Goal: Task Accomplishment & Management: Manage account settings

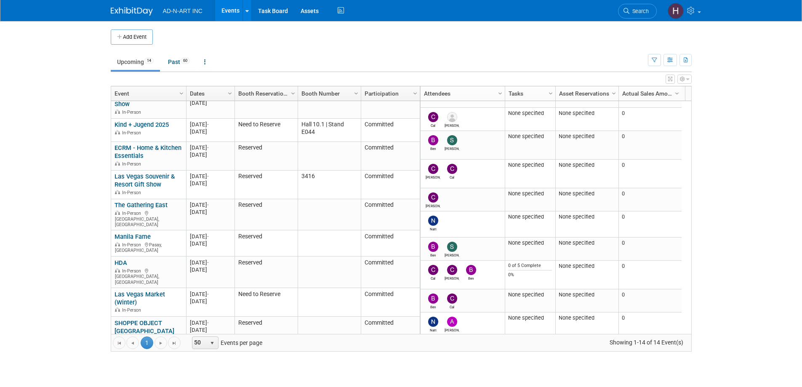
scroll to position [101, 0]
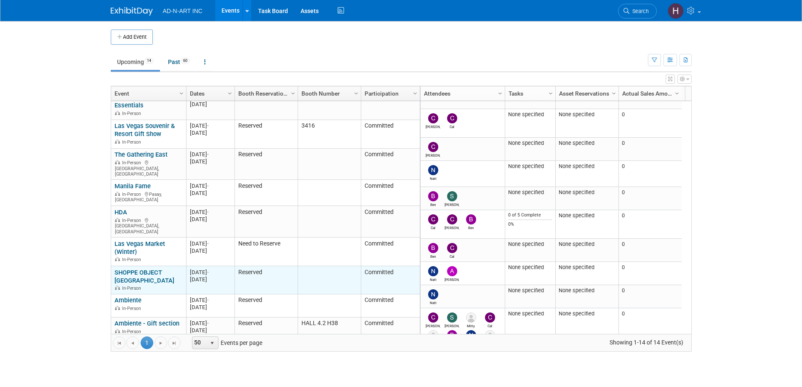
click at [127, 269] on link "SHOPPE OBJECT [GEOGRAPHIC_DATA]" at bounding box center [145, 277] width 60 height 16
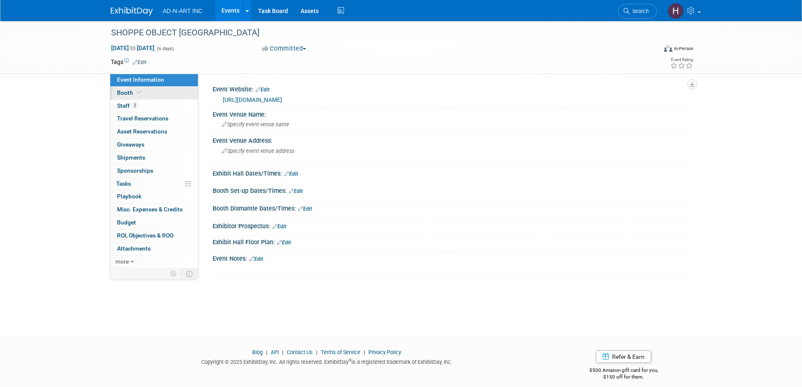
click at [128, 94] on span "Booth" at bounding box center [130, 92] width 26 height 7
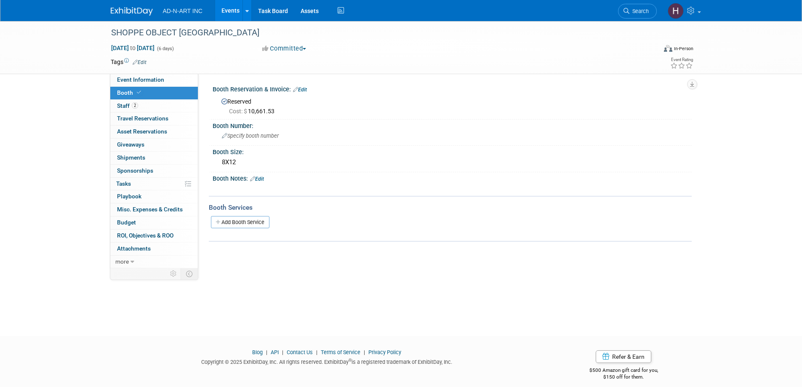
click at [276, 179] on div "Booth Notes: Edit" at bounding box center [452, 177] width 479 height 11
click at [261, 179] on link "Edit" at bounding box center [257, 179] width 14 height 6
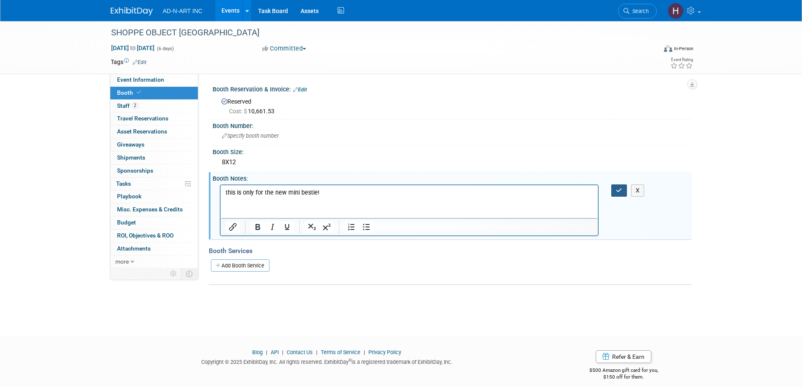
click at [617, 187] on icon "button" at bounding box center [619, 190] width 6 height 6
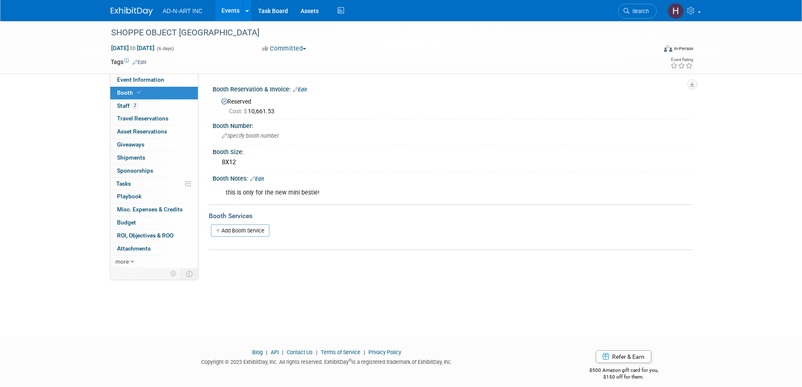
click at [129, 7] on img at bounding box center [132, 11] width 42 height 8
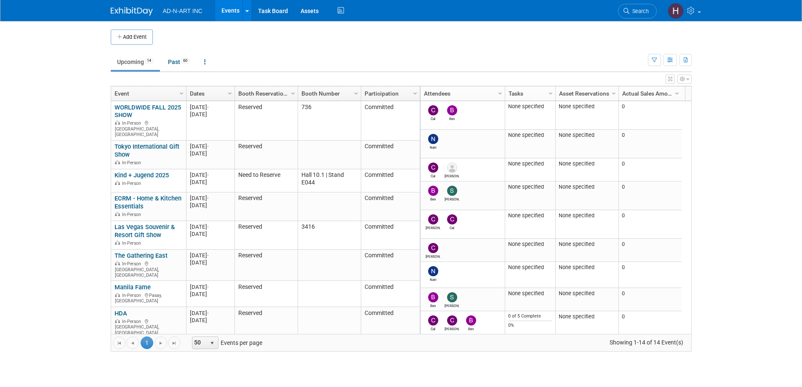
scroll to position [139, 0]
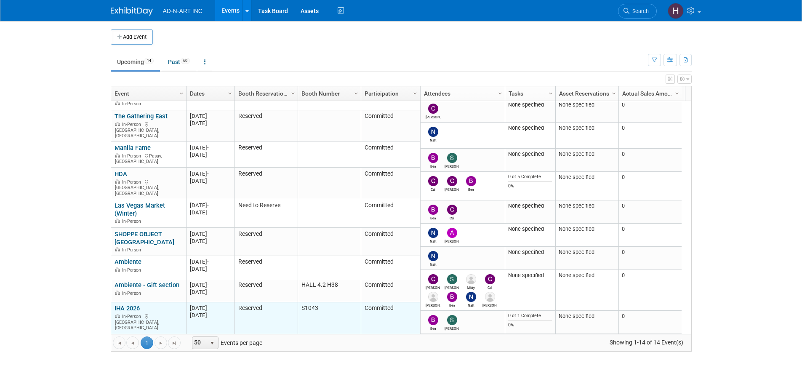
click at [131, 304] on link "IHA 2026" at bounding box center [127, 308] width 25 height 8
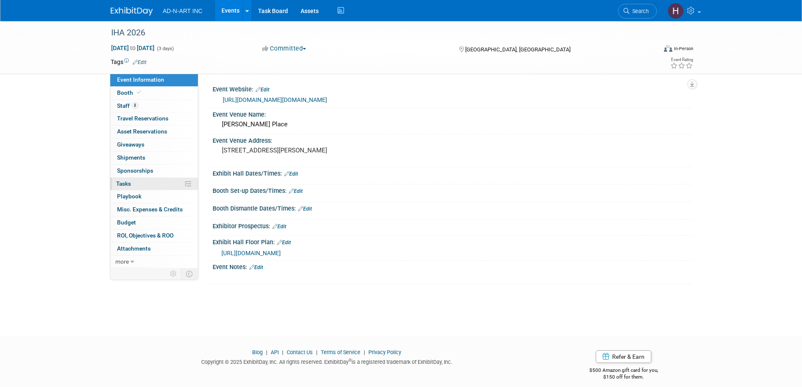
click at [124, 183] on span "Tasks 0%" at bounding box center [123, 183] width 15 height 7
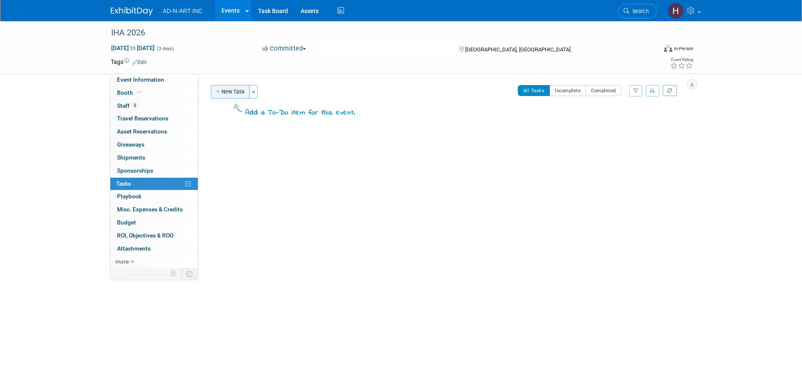
click at [225, 91] on button "New Task" at bounding box center [230, 91] width 39 height 13
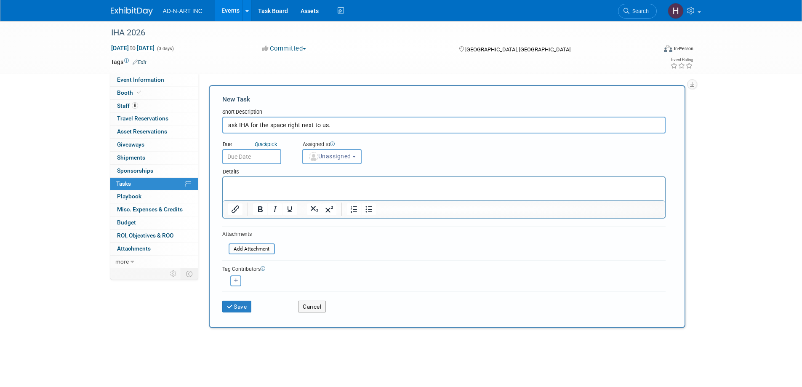
type input "ask IHA for the space right next to us."
click at [255, 157] on input "text" at bounding box center [251, 156] width 59 height 15
click at [128, 36] on div "IHA 2026" at bounding box center [376, 32] width 536 height 15
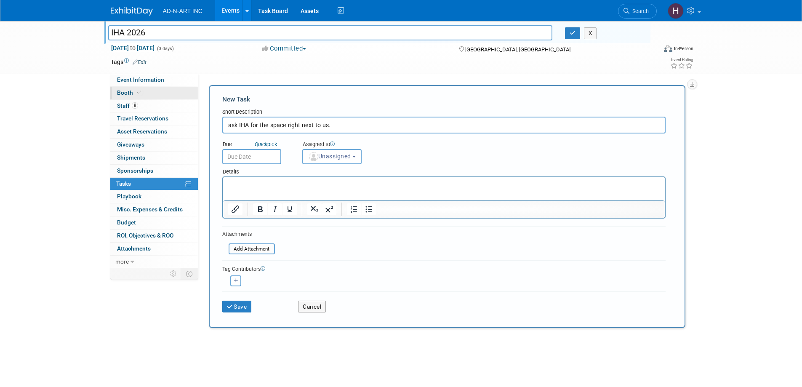
click at [125, 93] on span "Booth" at bounding box center [130, 92] width 26 height 7
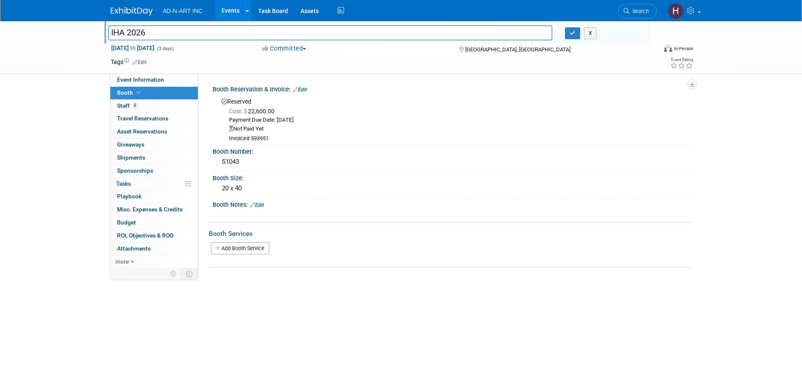
click at [127, 8] on img at bounding box center [132, 11] width 42 height 8
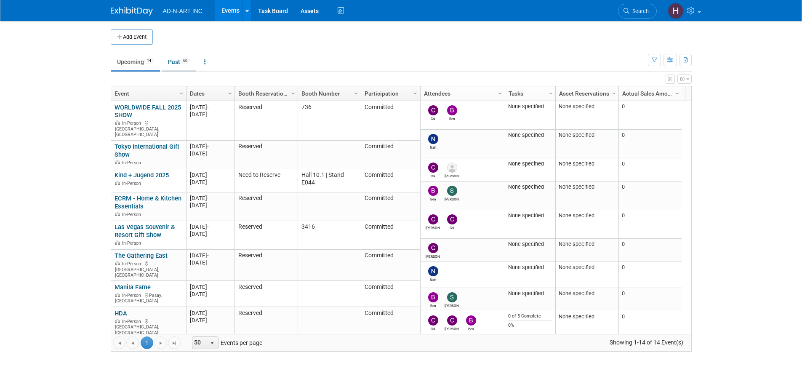
click at [186, 58] on span "60" at bounding box center [185, 61] width 9 height 6
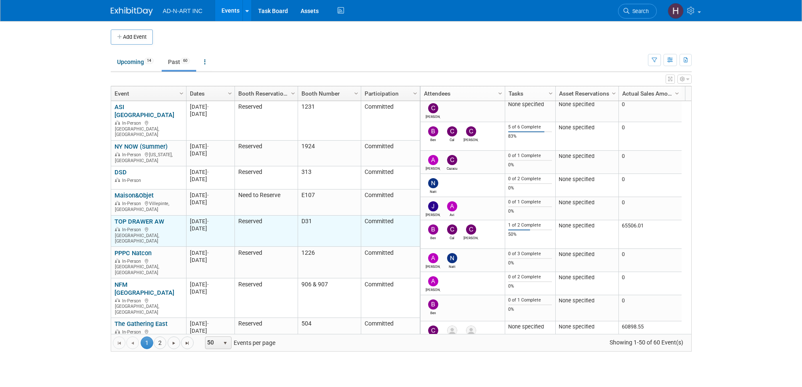
scroll to position [1003, 0]
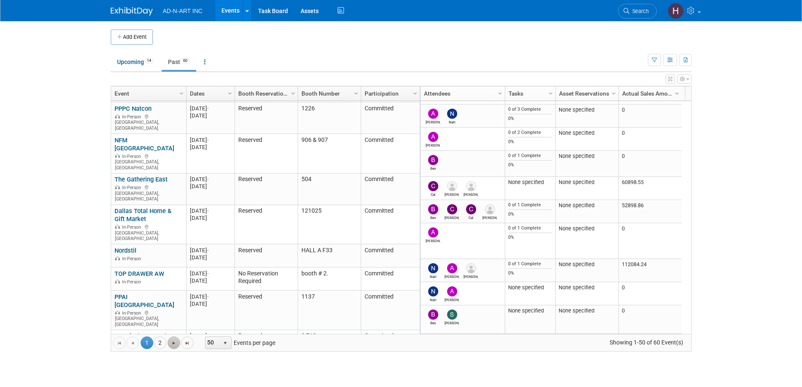
click at [177, 343] on span "Go to the next page" at bounding box center [174, 343] width 7 height 7
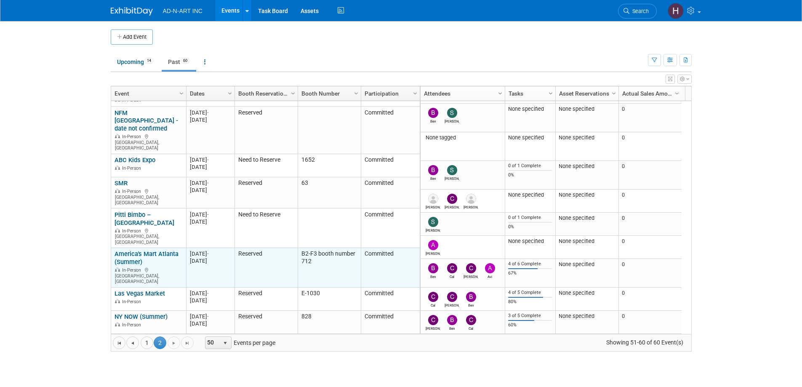
scroll to position [56, 0]
